Goal: Browse casually: Explore the website without a specific task or goal

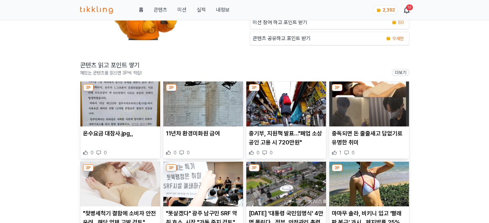
scroll to position [96, 0]
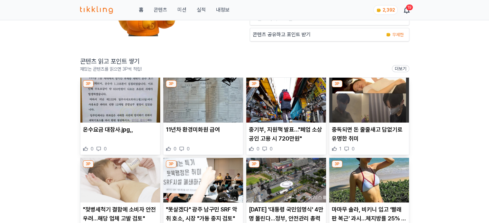
click at [130, 103] on img at bounding box center [120, 100] width 80 height 45
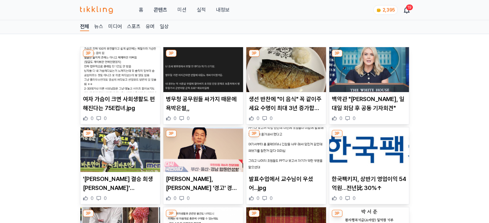
click at [201, 70] on img at bounding box center [203, 69] width 80 height 45
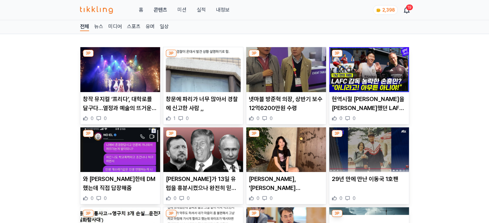
click at [137, 72] on img at bounding box center [120, 69] width 80 height 45
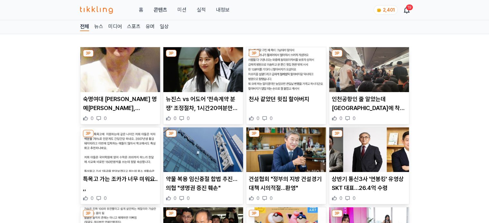
click at [214, 68] on img at bounding box center [203, 69] width 80 height 45
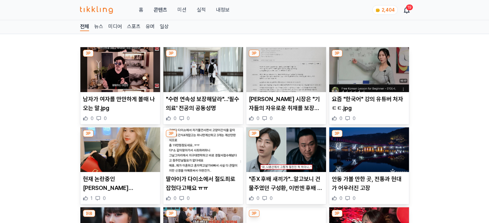
click at [296, 51] on img at bounding box center [286, 69] width 80 height 45
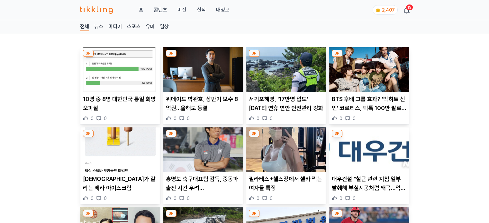
click at [193, 84] on img at bounding box center [203, 69] width 80 height 45
